Goal: Information Seeking & Learning: Learn about a topic

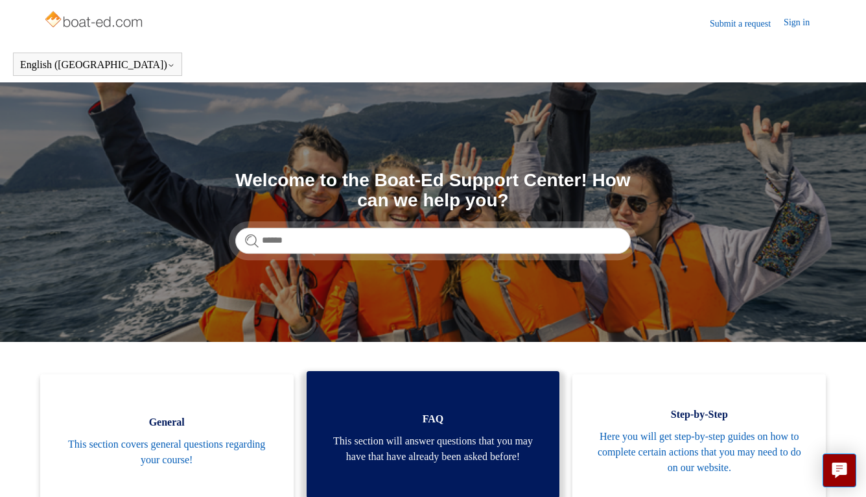
click at [458, 448] on span "This section will answer questions that you may have that have already been ask…" at bounding box center [433, 448] width 215 height 31
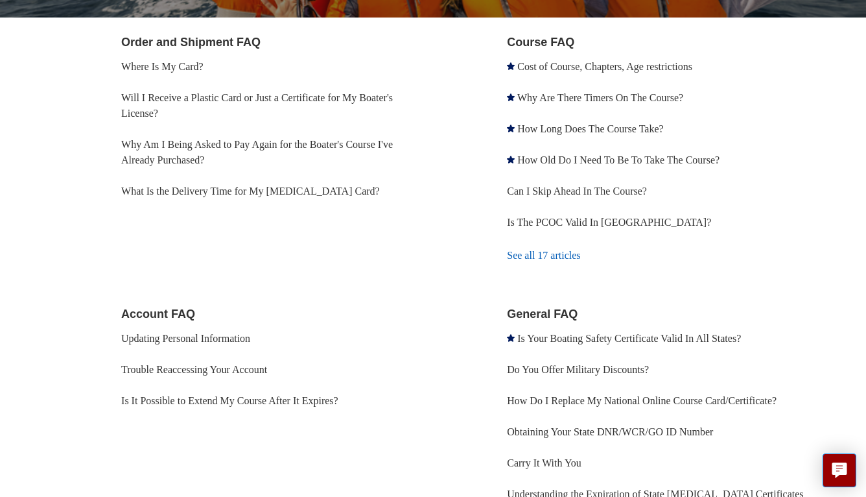
scroll to position [259, 0]
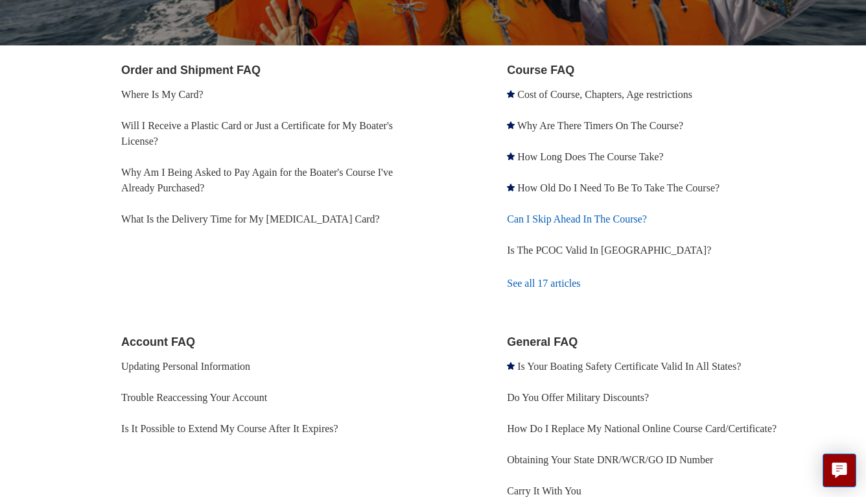
click at [593, 213] on link "Can I Skip Ahead In The Course?" at bounding box center [577, 218] width 140 height 11
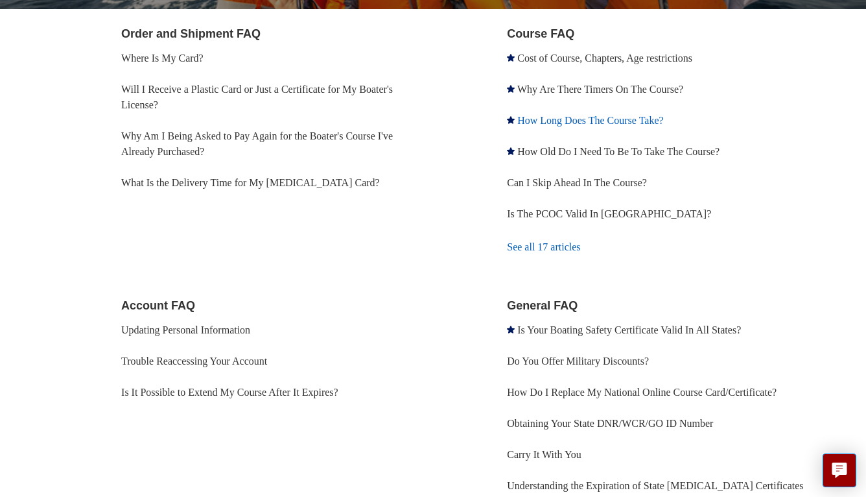
click at [617, 117] on link "How Long Does The Course Take?" at bounding box center [590, 120] width 146 height 11
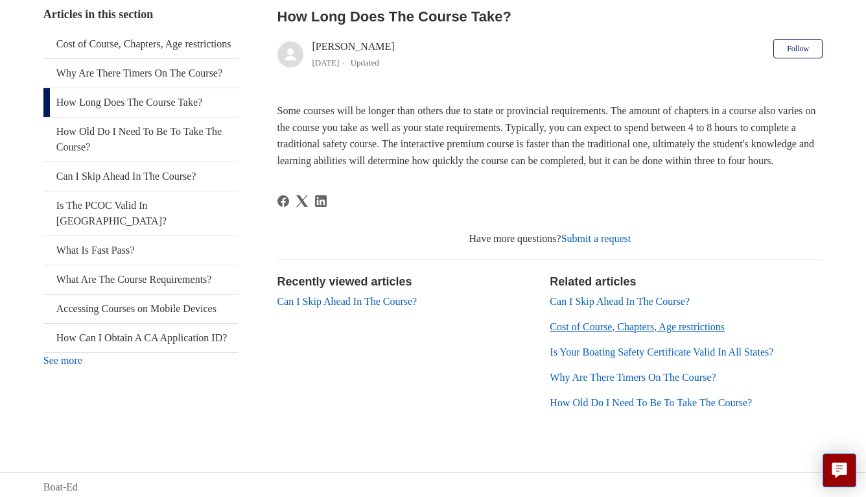
scroll to position [259, 0]
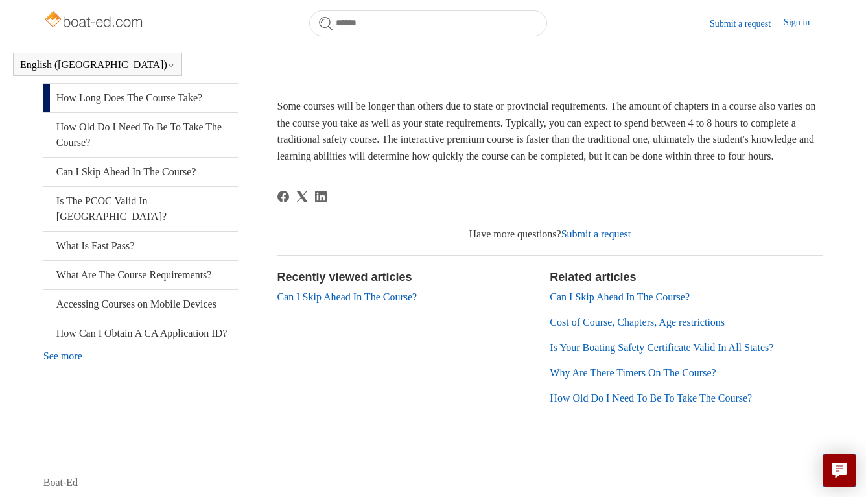
click at [615, 378] on link "Why Are There Timers On The Course?" at bounding box center [633, 372] width 166 height 11
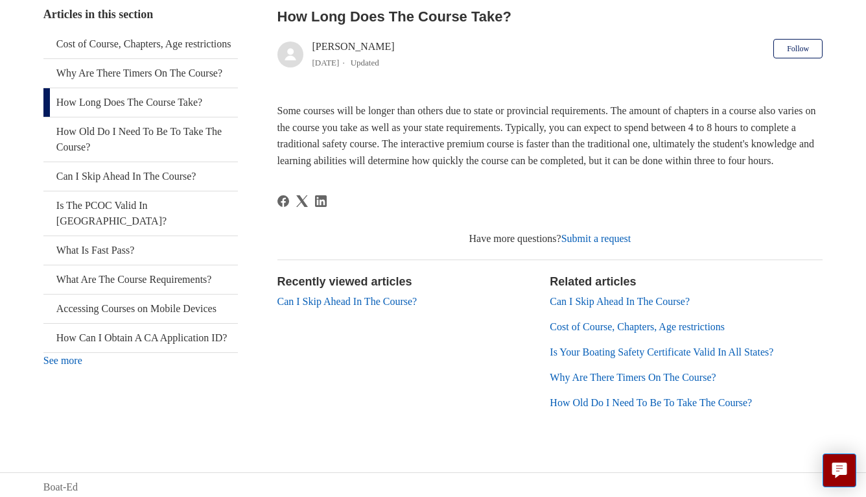
scroll to position [223, 0]
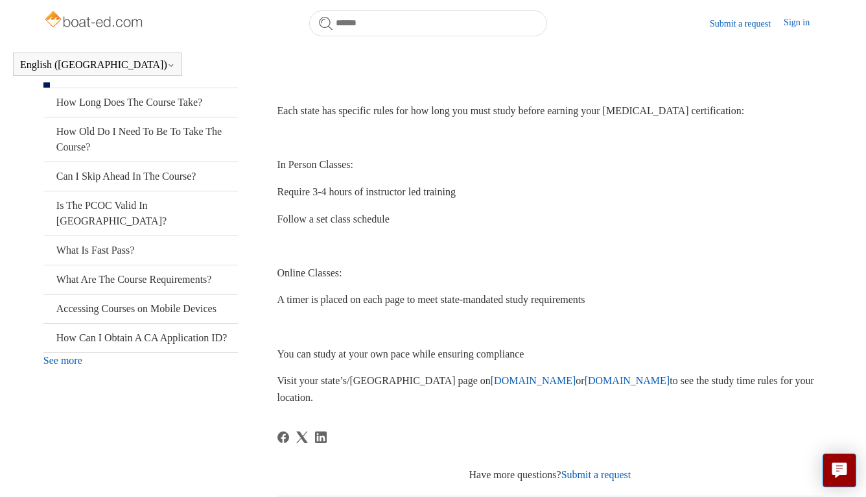
scroll to position [259, 0]
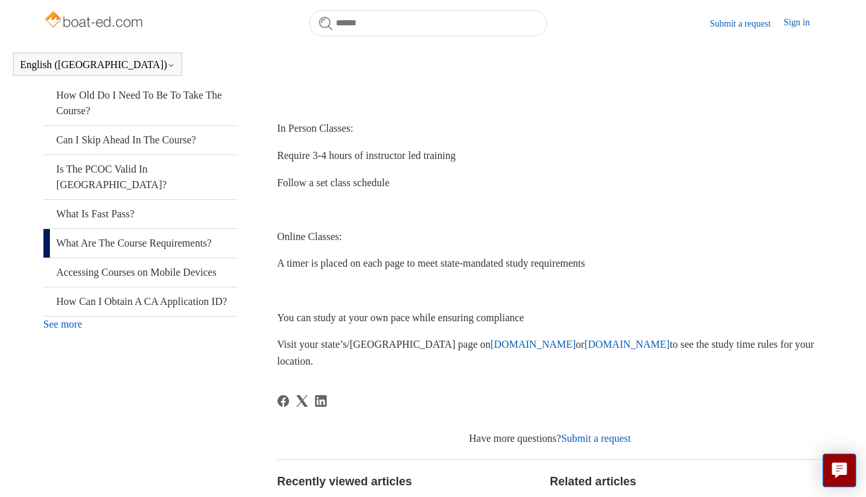
click at [170, 257] on link "What Are The Course Requirements?" at bounding box center [140, 243] width 195 height 29
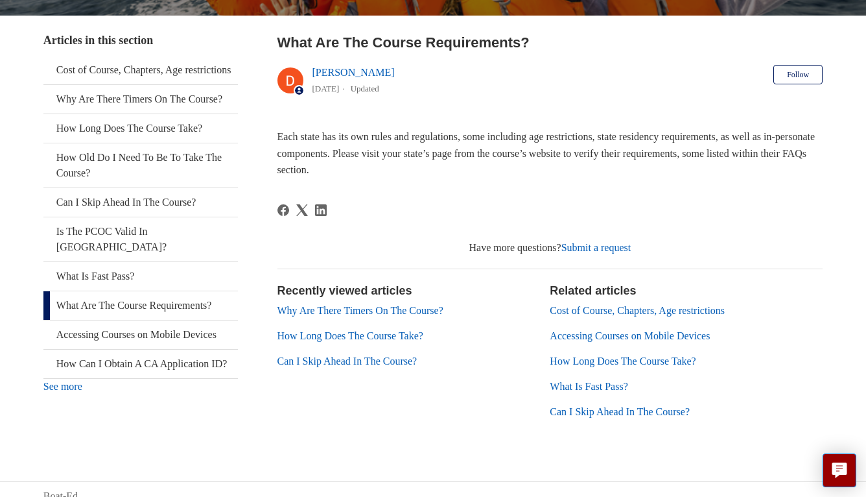
scroll to position [247, 0]
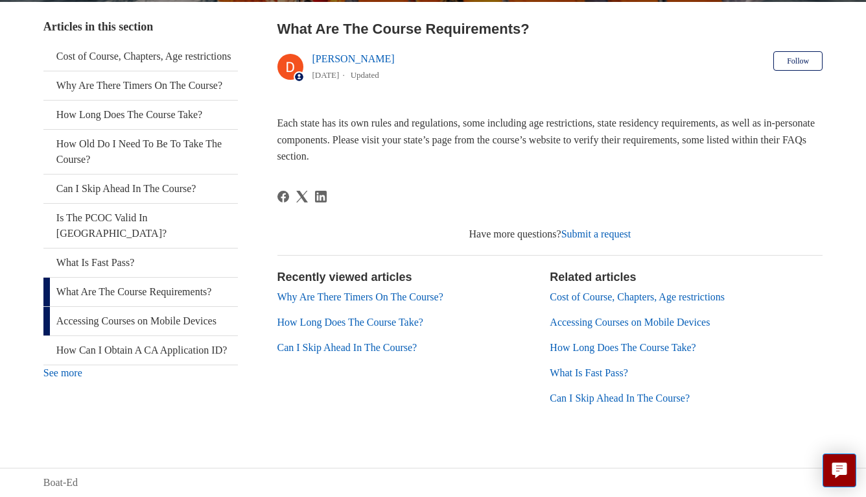
click at [163, 325] on link "Accessing Courses on Mobile Devices" at bounding box center [140, 321] width 195 height 29
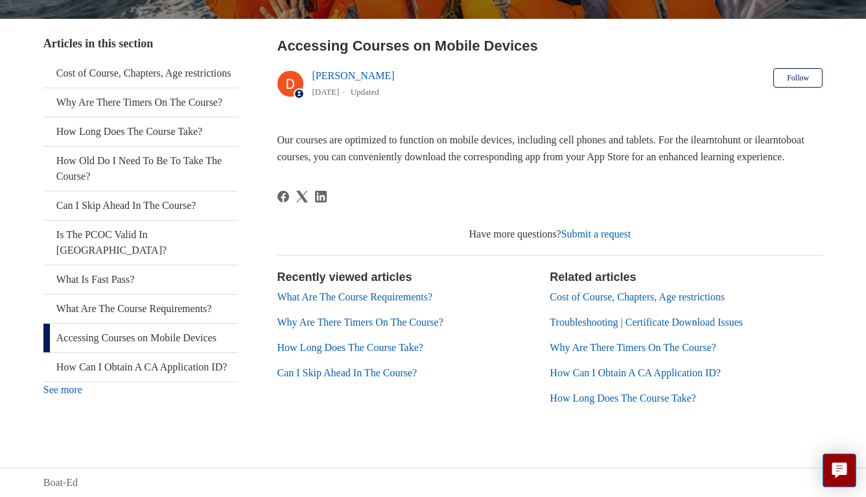
scroll to position [247, 0]
click at [85, 59] on link "Cost of Course, Chapters, Age restrictions" at bounding box center [140, 73] width 195 height 29
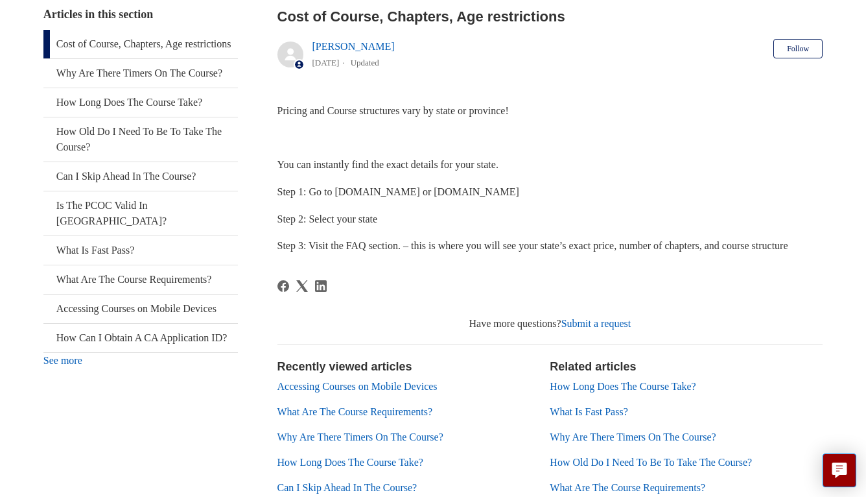
scroll to position [223, 0]
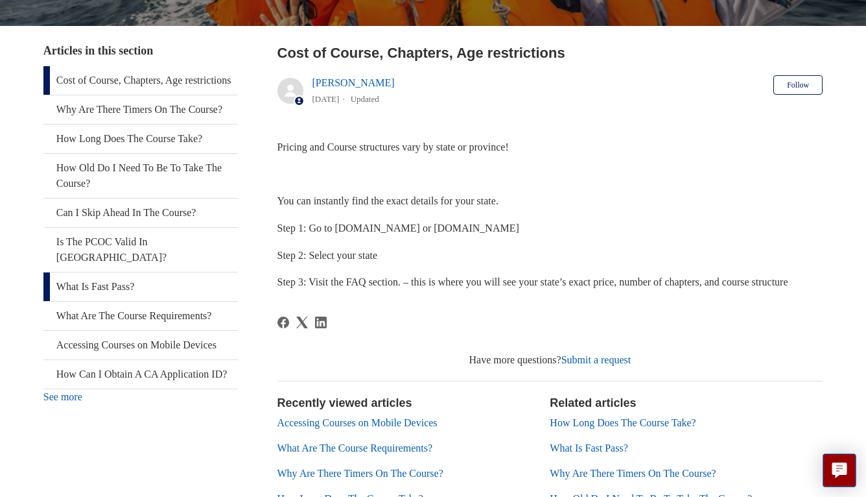
click at [108, 272] on link "What Is Fast Pass?" at bounding box center [140, 286] width 195 height 29
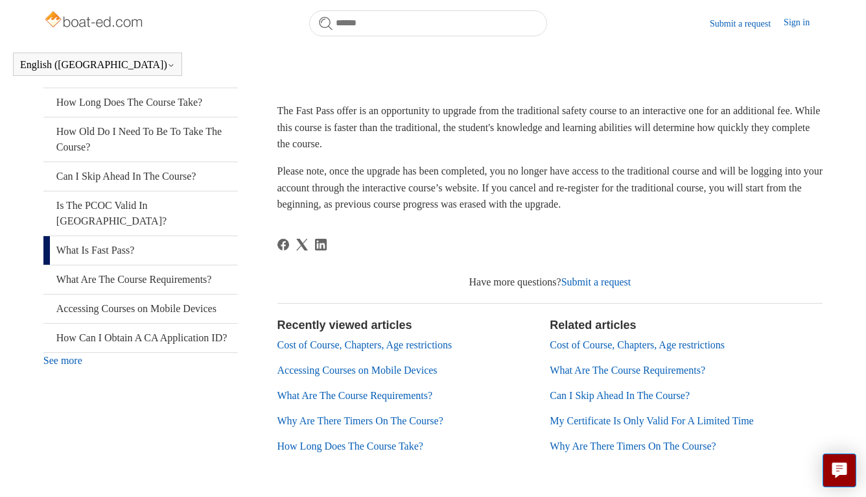
scroll to position [259, 0]
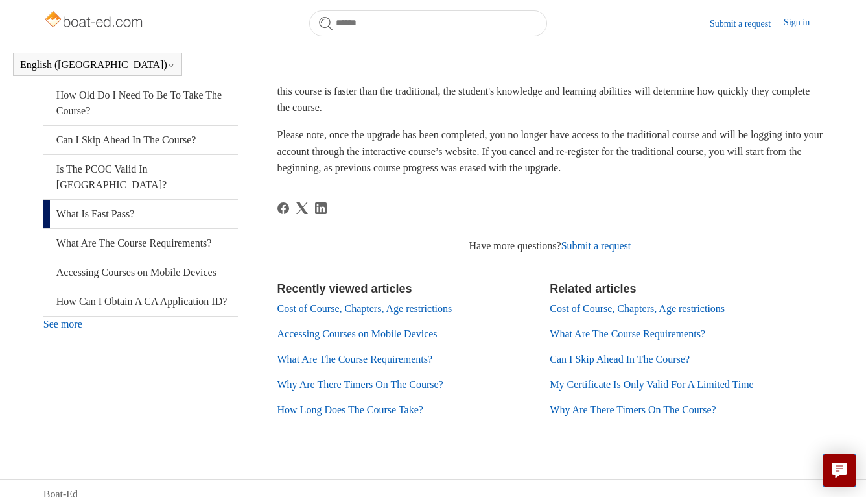
click at [592, 251] on link "Submit a request" at bounding box center [596, 245] width 70 height 11
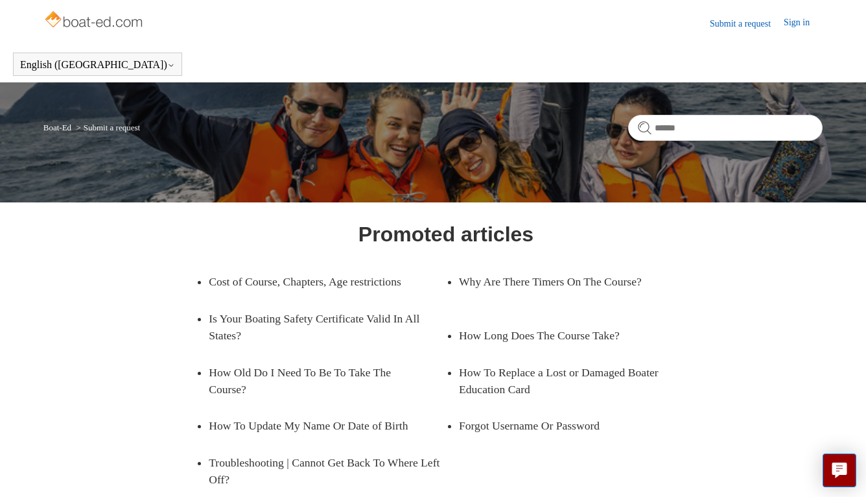
click at [795, 18] on link "Sign in" at bounding box center [803, 24] width 39 height 16
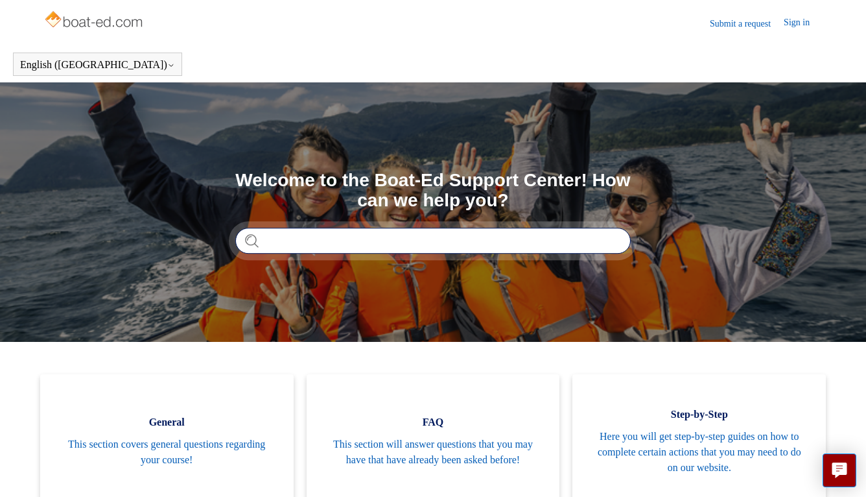
click at [322, 239] on input "Search" at bounding box center [432, 241] width 395 height 26
type input "**********"
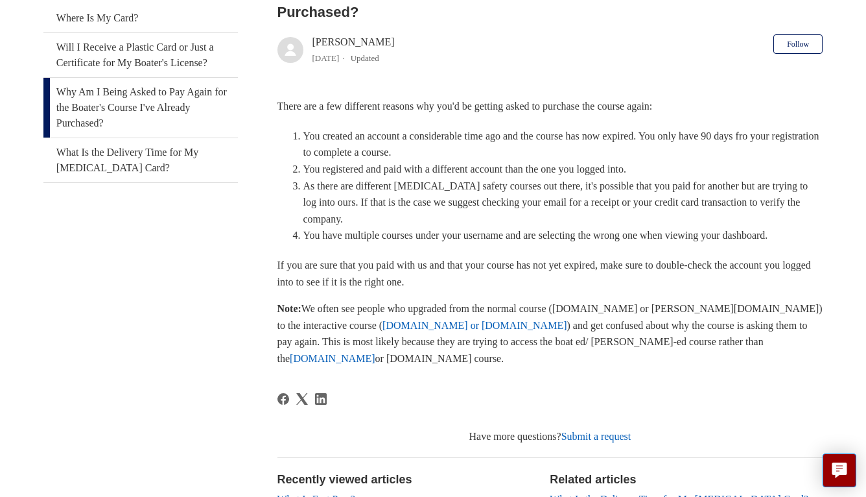
scroll to position [249, 0]
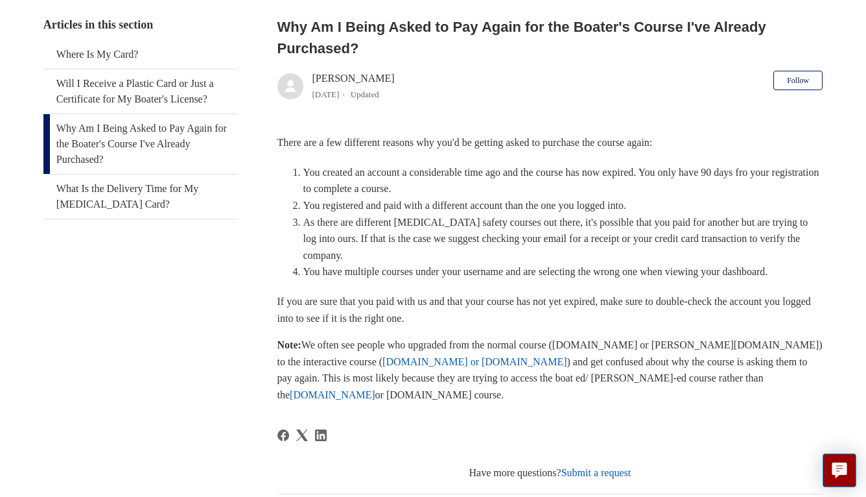
click at [458, 355] on p "Note: We often see people who upgraded from the normal course ([DOMAIN_NAME] or…" at bounding box center [550, 369] width 546 height 66
click at [375, 389] on link "[DOMAIN_NAME]" at bounding box center [333, 394] width 86 height 11
